Goal: Navigation & Orientation: Find specific page/section

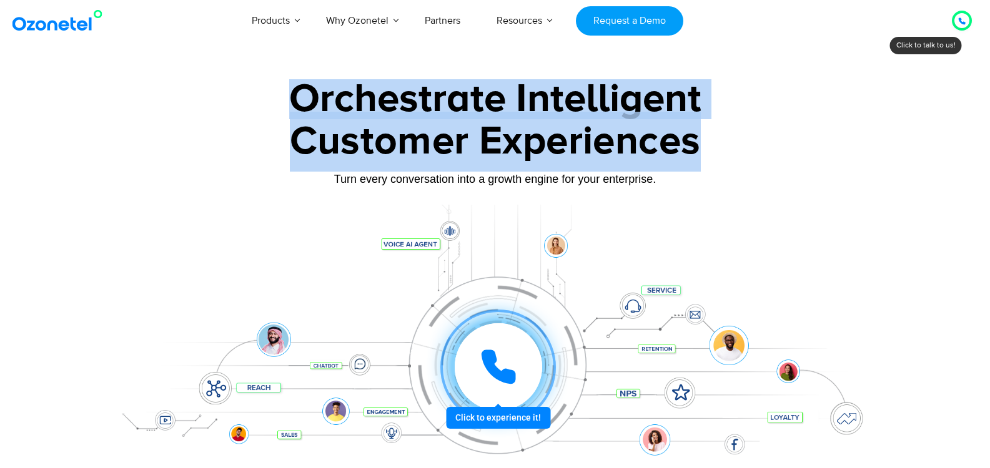
drag, startPoint x: 276, startPoint y: 99, endPoint x: 768, endPoint y: 164, distance: 496.3
click at [768, 164] on div "Orchestrate Intelligent Customer Experiences Turn every conversation into a gro…" at bounding box center [495, 285] width 781 height 413
click at [768, 164] on div "Customer Experiences" at bounding box center [495, 142] width 781 height 60
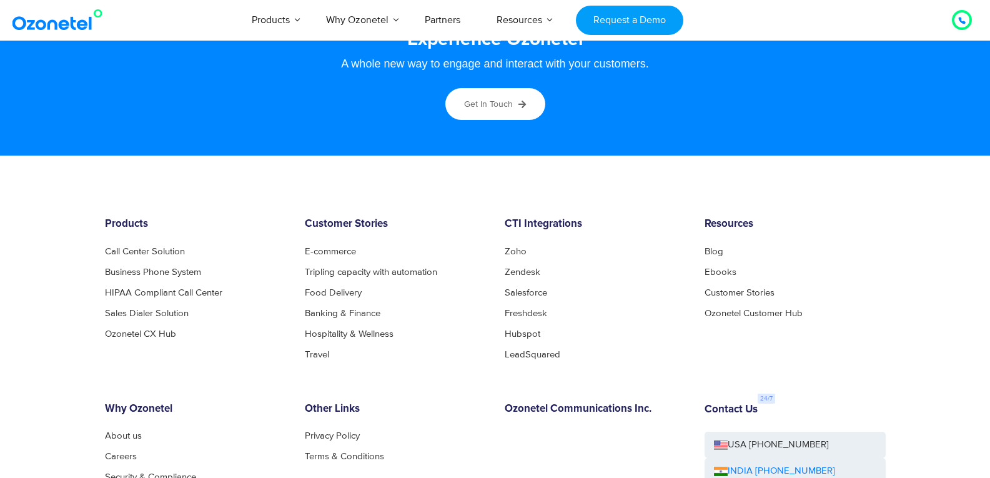
scroll to position [6426, 0]
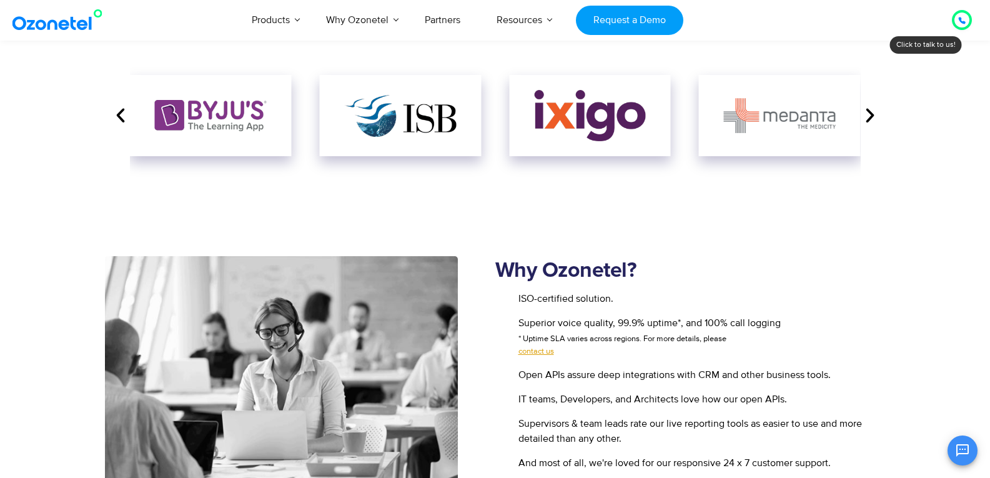
scroll to position [1374, 0]
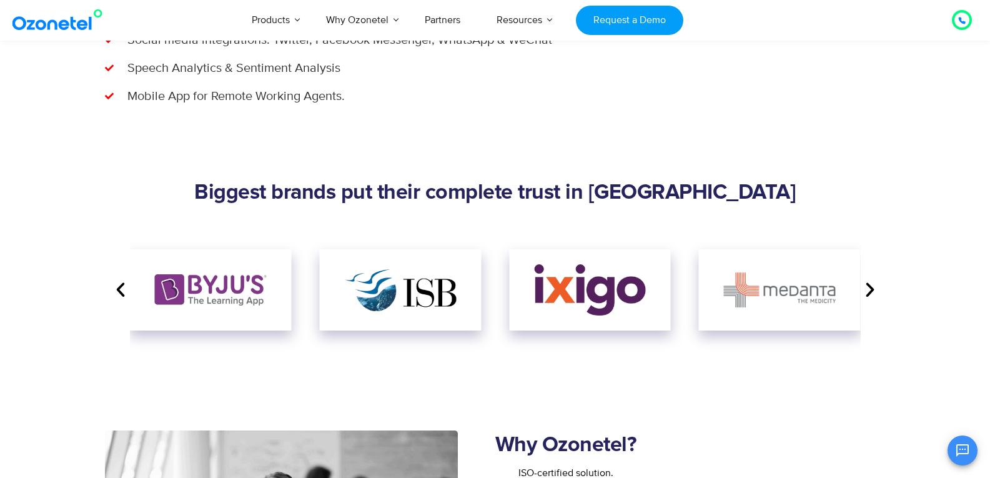
click at [117, 287] on icon "Previous slide" at bounding box center [120, 289] width 19 height 19
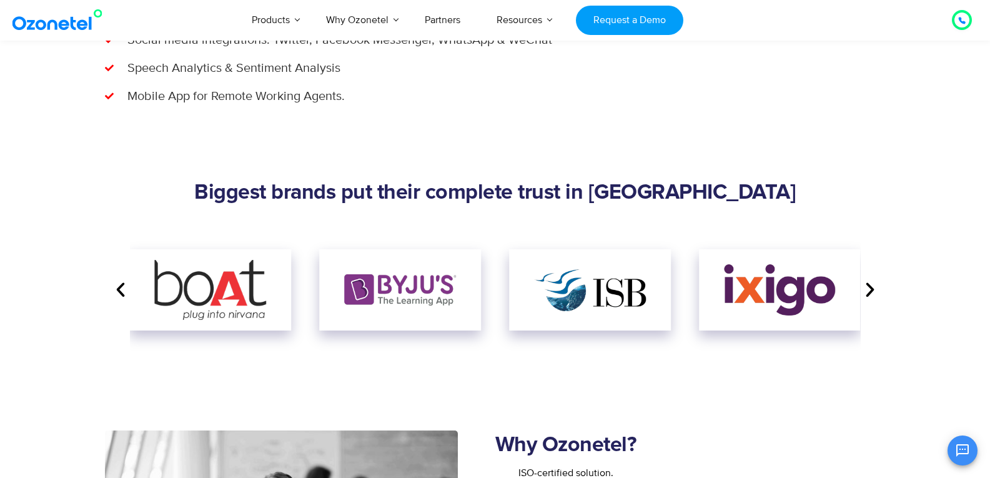
click at [117, 287] on icon "Previous slide" at bounding box center [120, 289] width 19 height 19
click at [867, 289] on icon "Next slide" at bounding box center [870, 289] width 19 height 19
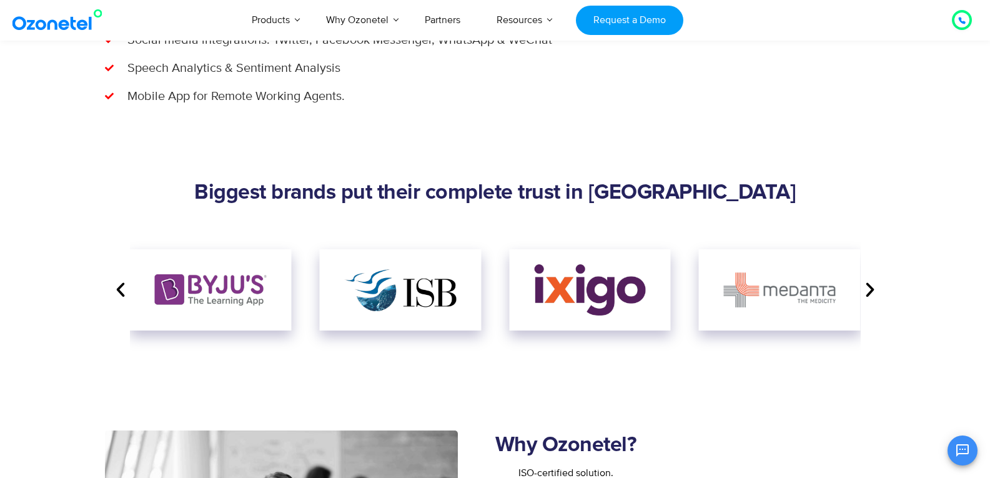
click at [867, 289] on icon "Next slide" at bounding box center [870, 289] width 19 height 19
click at [868, 285] on icon "Next slide" at bounding box center [870, 289] width 19 height 19
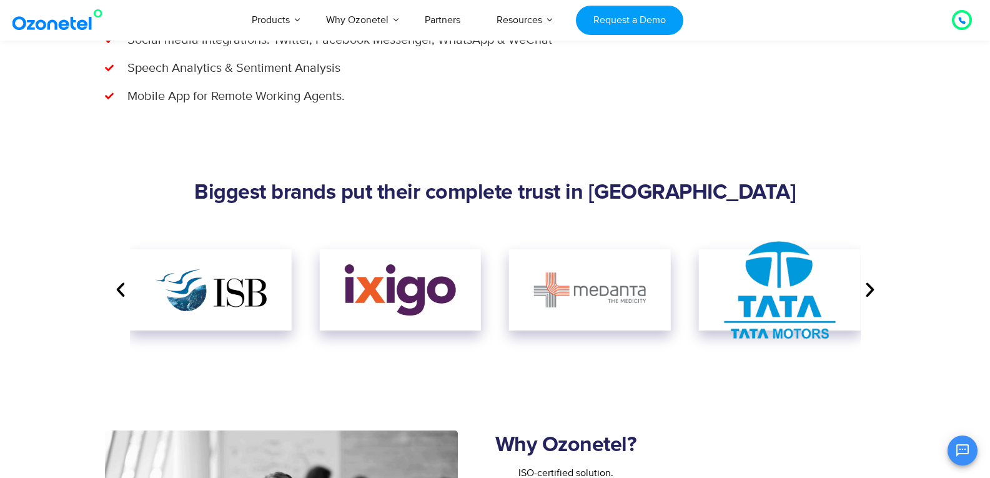
click at [868, 285] on icon "Next slide" at bounding box center [870, 289] width 19 height 19
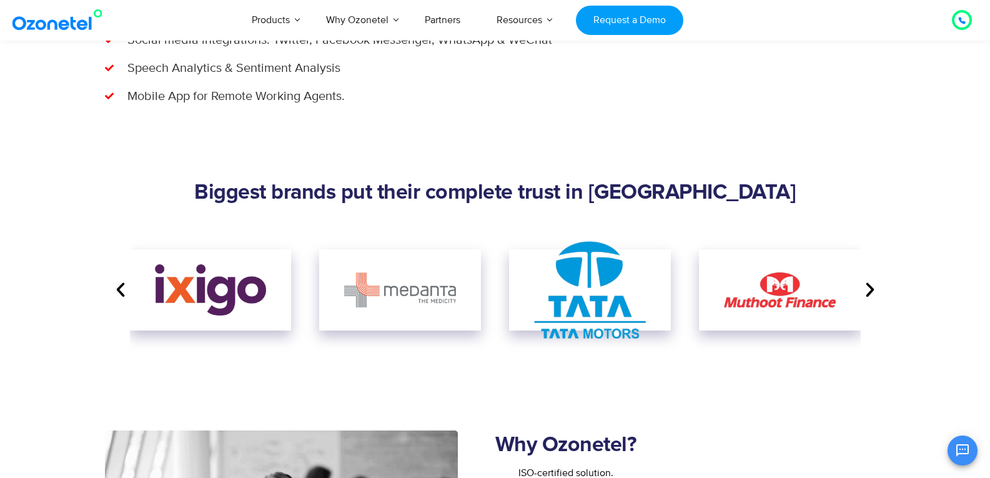
click at [868, 285] on icon "Next slide" at bounding box center [870, 289] width 19 height 19
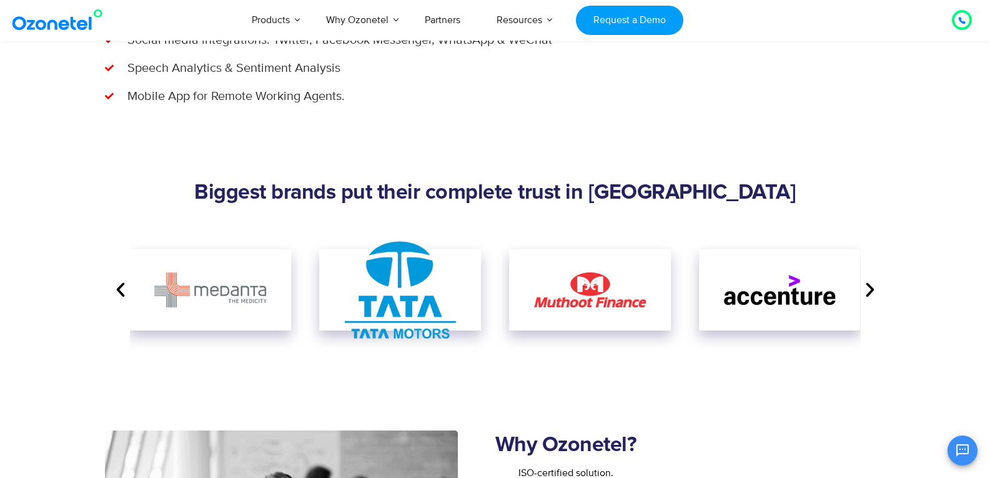
click at [868, 285] on icon "Next slide" at bounding box center [870, 289] width 19 height 19
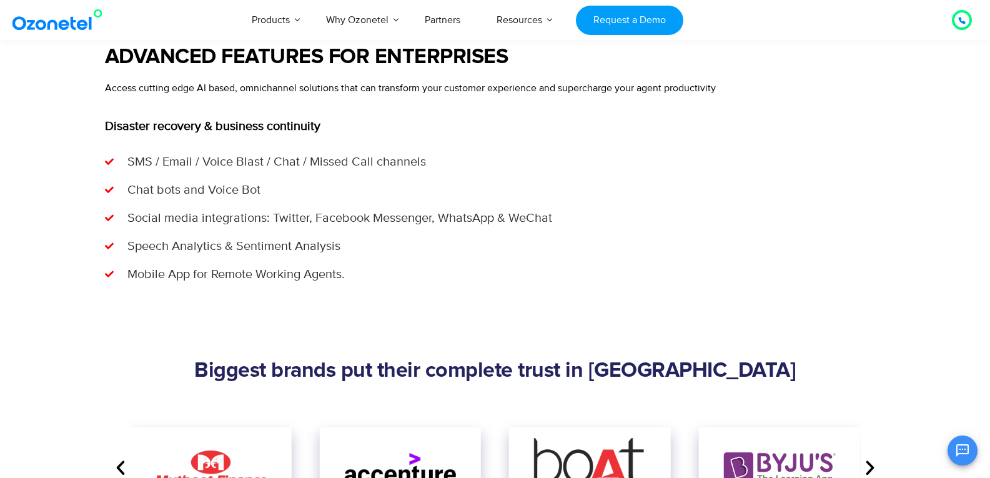
scroll to position [1174, 0]
